Goal: Information Seeking & Learning: Learn about a topic

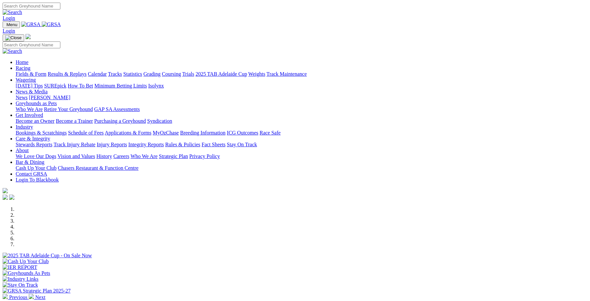
scroll to position [180, 0]
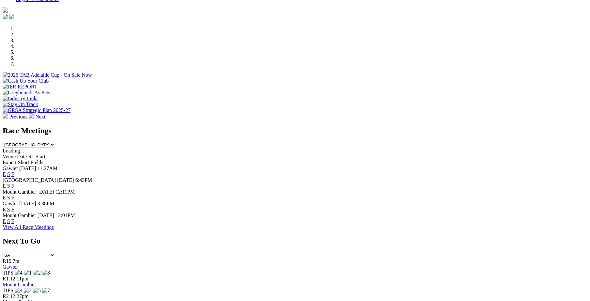
click at [14, 183] on link "F" at bounding box center [12, 186] width 3 height 6
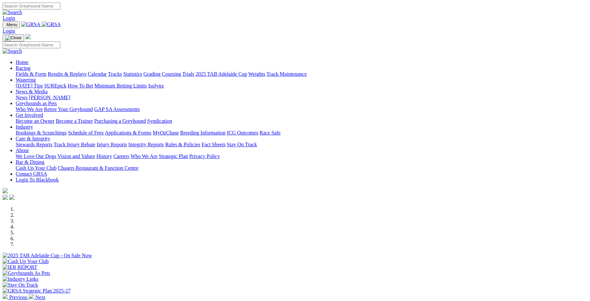
scroll to position [135, 0]
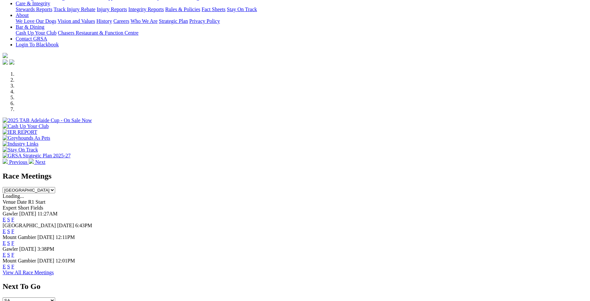
click at [14, 228] on link "F" at bounding box center [12, 231] width 3 height 6
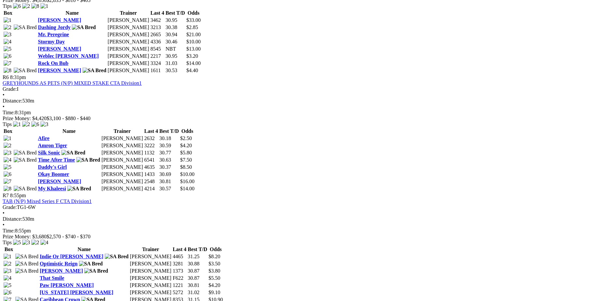
scroll to position [812, 0]
